Goal: Book appointment/travel/reservation

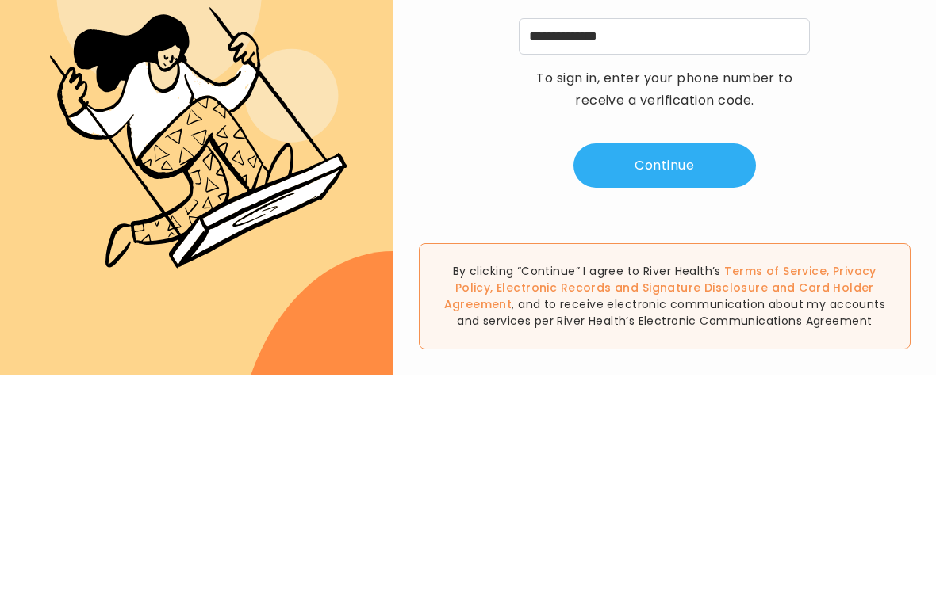
type input "**********"
click at [670, 360] on button "Continue" at bounding box center [664, 382] width 182 height 44
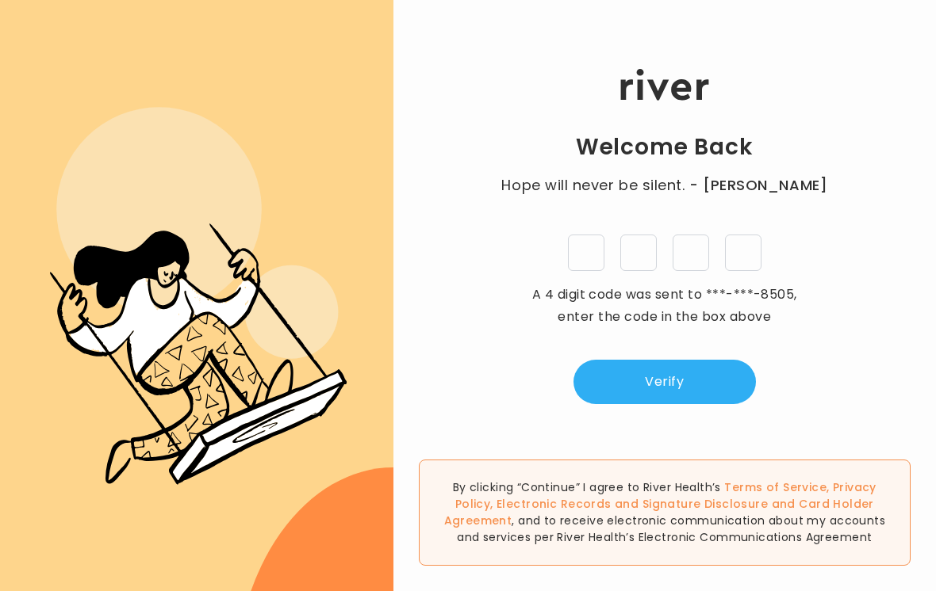
click at [594, 244] on input "tel" at bounding box center [586, 253] width 36 height 36
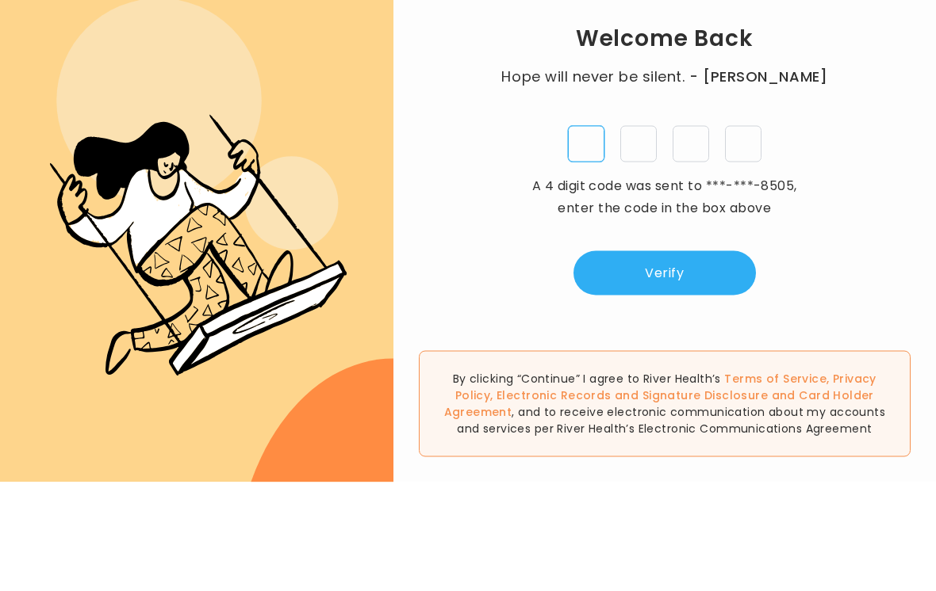
type input "*"
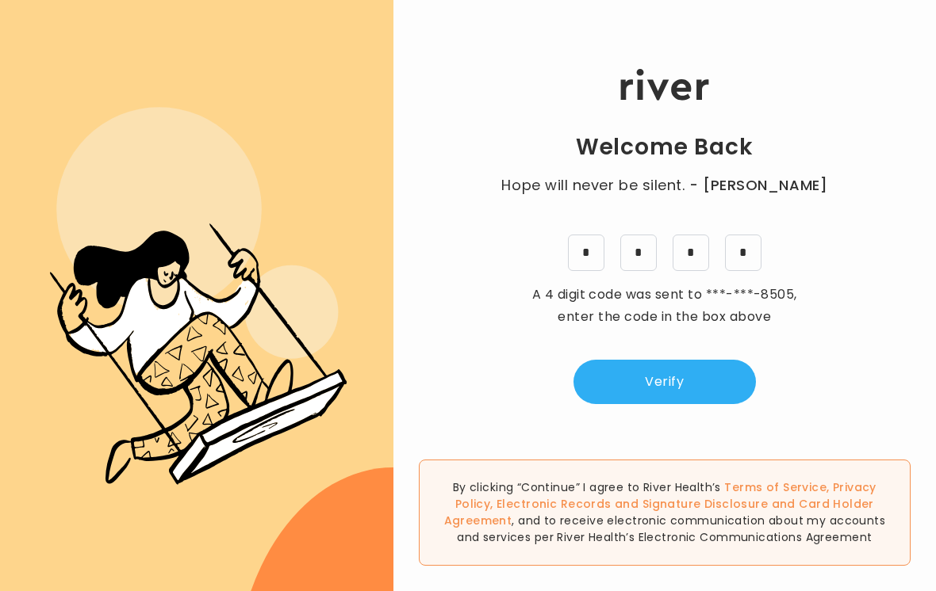
click at [677, 372] on button "Verify" at bounding box center [664, 382] width 182 height 44
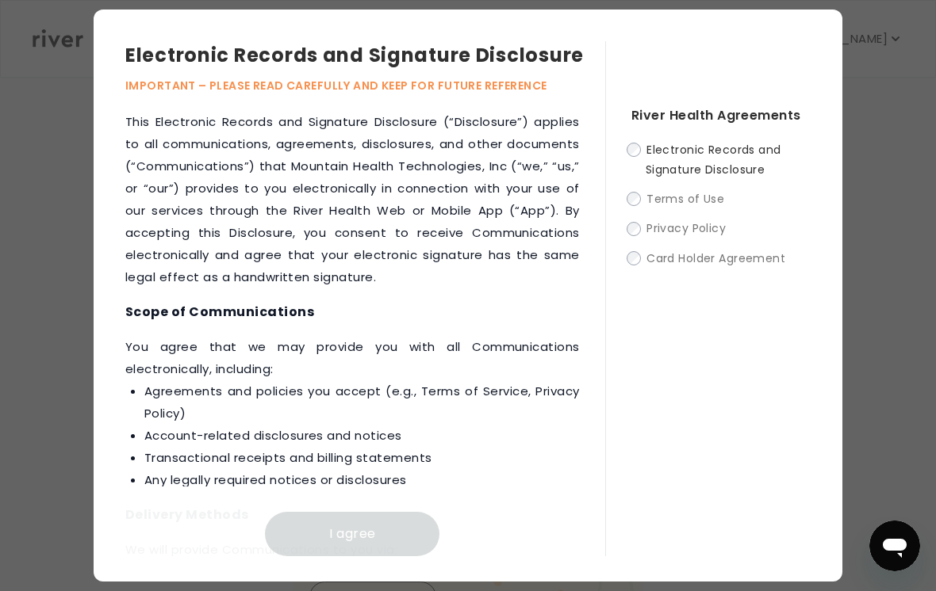
click at [644, 162] on label "Electronic Records and Signature Disclosure" at bounding box center [720, 160] width 179 height 40
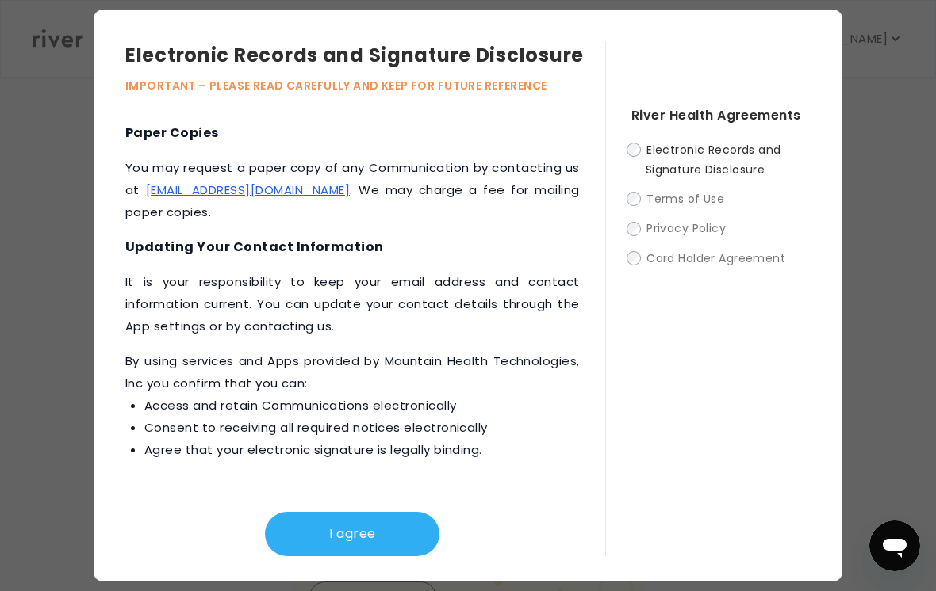
scroll to position [871, 0]
click at [359, 532] on button "I agree" at bounding box center [352, 534] width 174 height 44
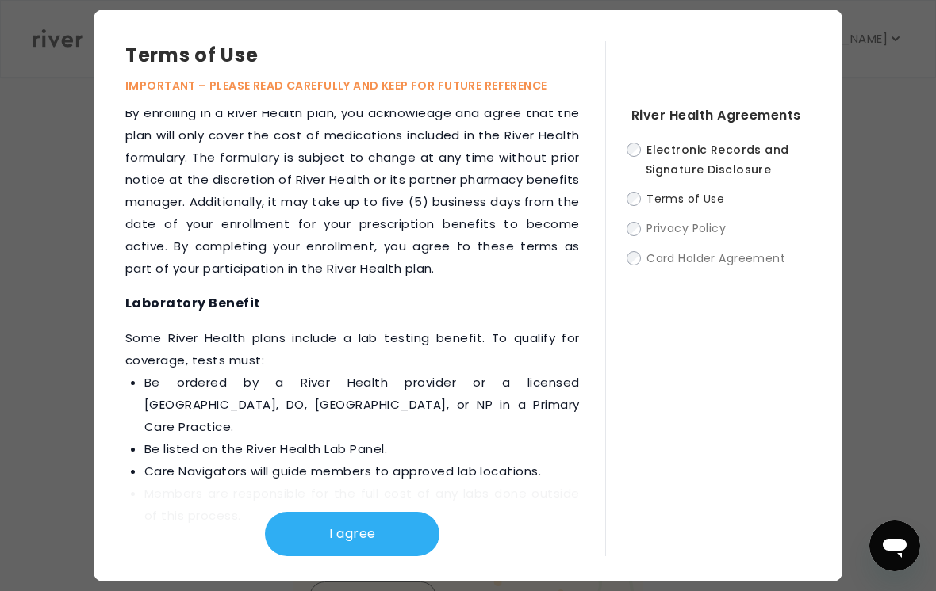
scroll to position [2729, 0]
click at [364, 536] on button "I agree" at bounding box center [352, 534] width 174 height 44
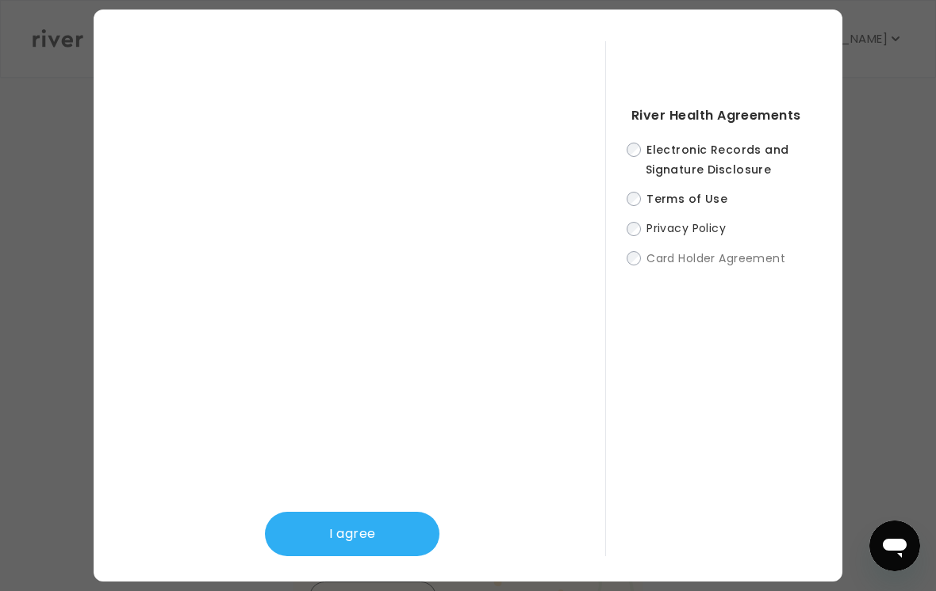
click at [368, 549] on button "I agree" at bounding box center [352, 534] width 174 height 44
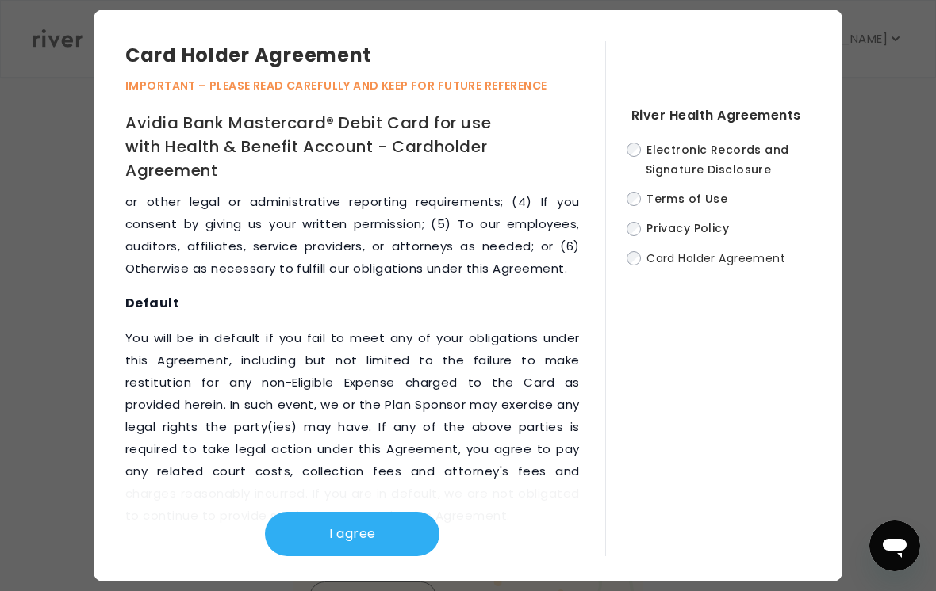
scroll to position [10025, 0]
click at [368, 536] on button "I agree" at bounding box center [352, 534] width 174 height 44
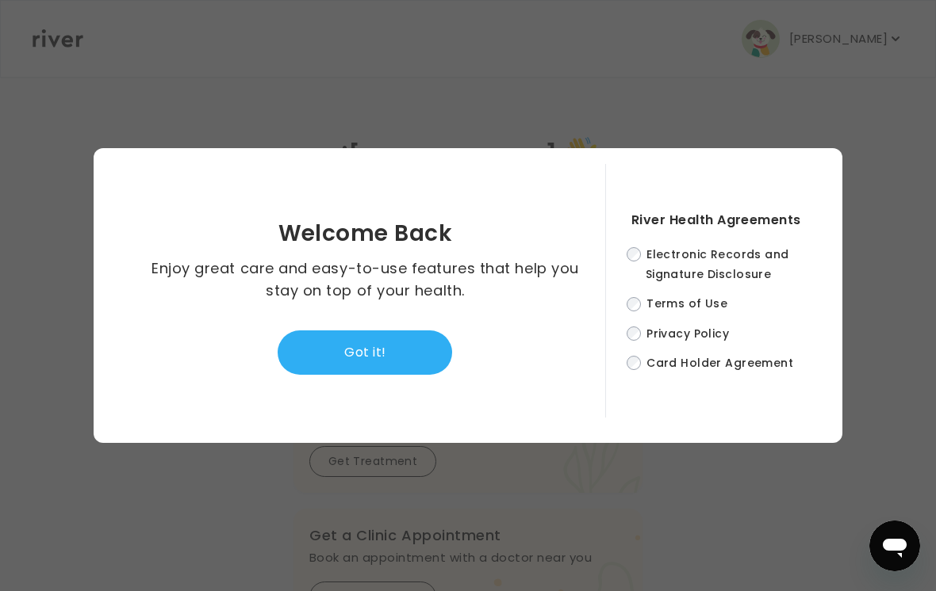
click at [385, 362] on button "Got it!" at bounding box center [365, 353] width 174 height 44
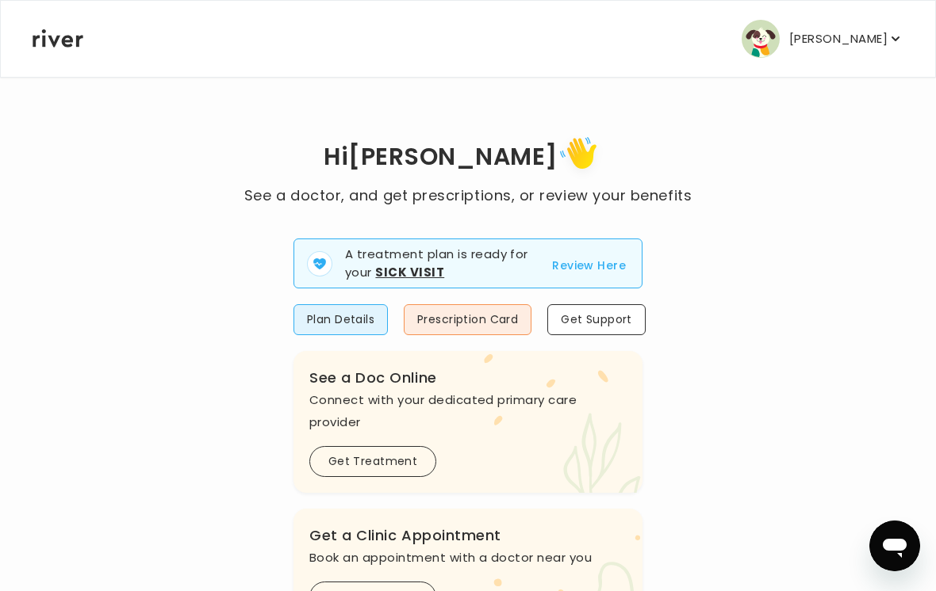
click at [595, 258] on button "Review Here" at bounding box center [589, 265] width 74 height 19
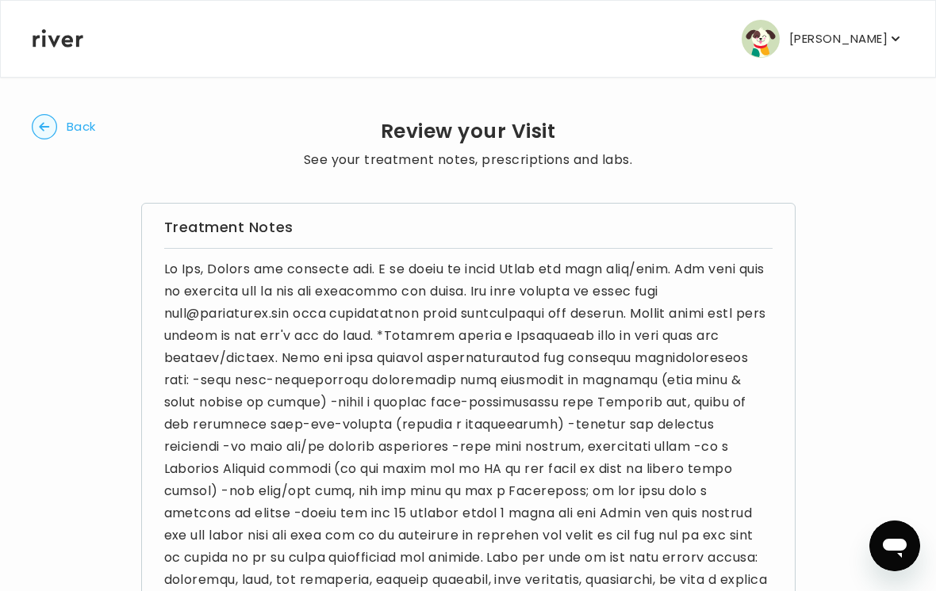
click at [71, 130] on span "Back" at bounding box center [81, 127] width 29 height 22
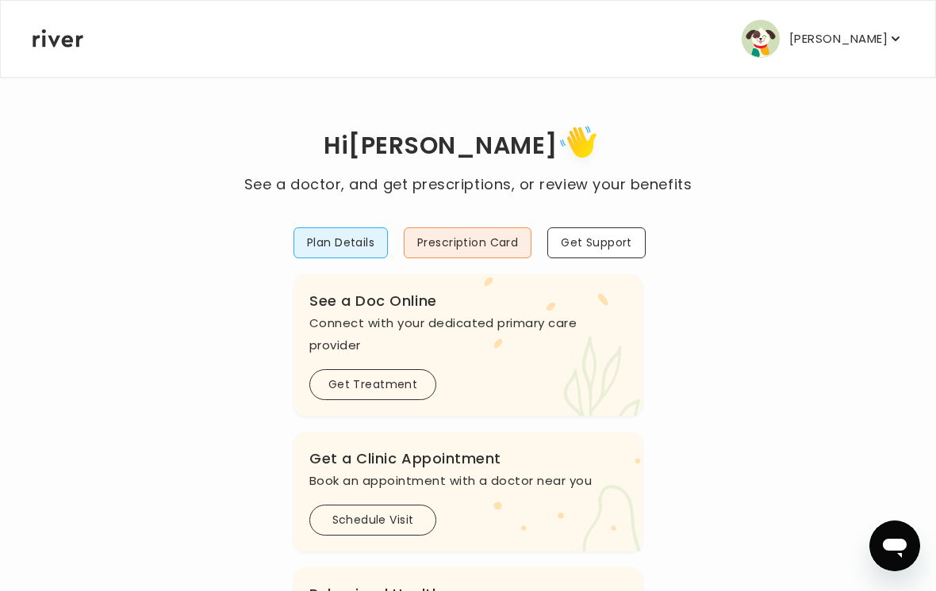
click at [389, 519] on button "Schedule Visit" at bounding box center [372, 520] width 127 height 31
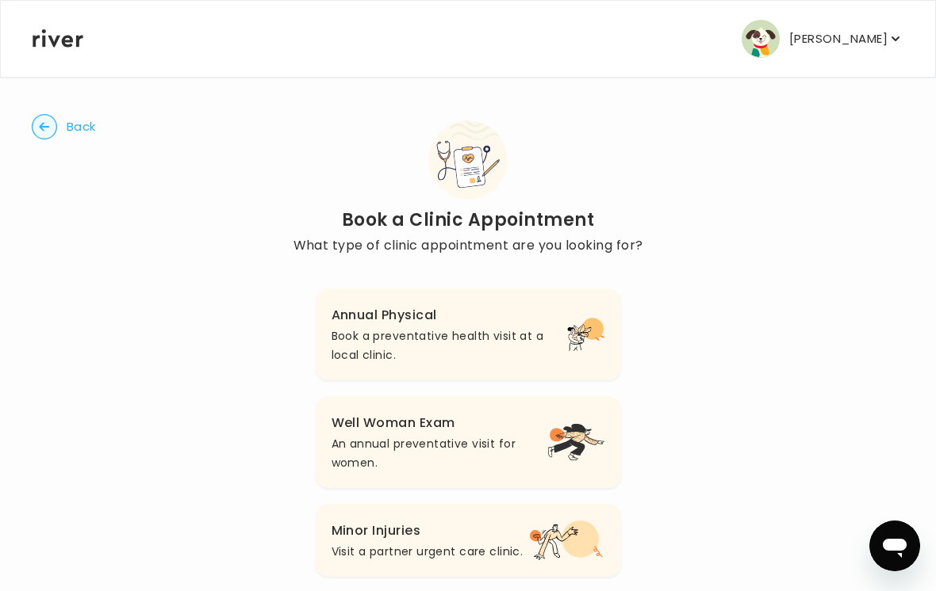
click at [453, 325] on h3 "Annual Physical" at bounding box center [448, 315] width 235 height 22
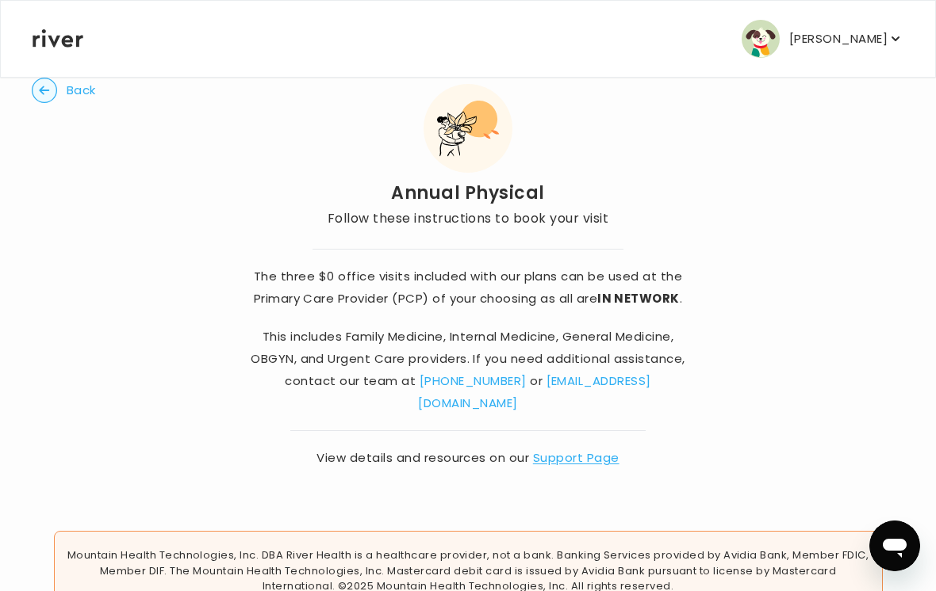
scroll to position [82, 0]
